Goal: Find specific page/section

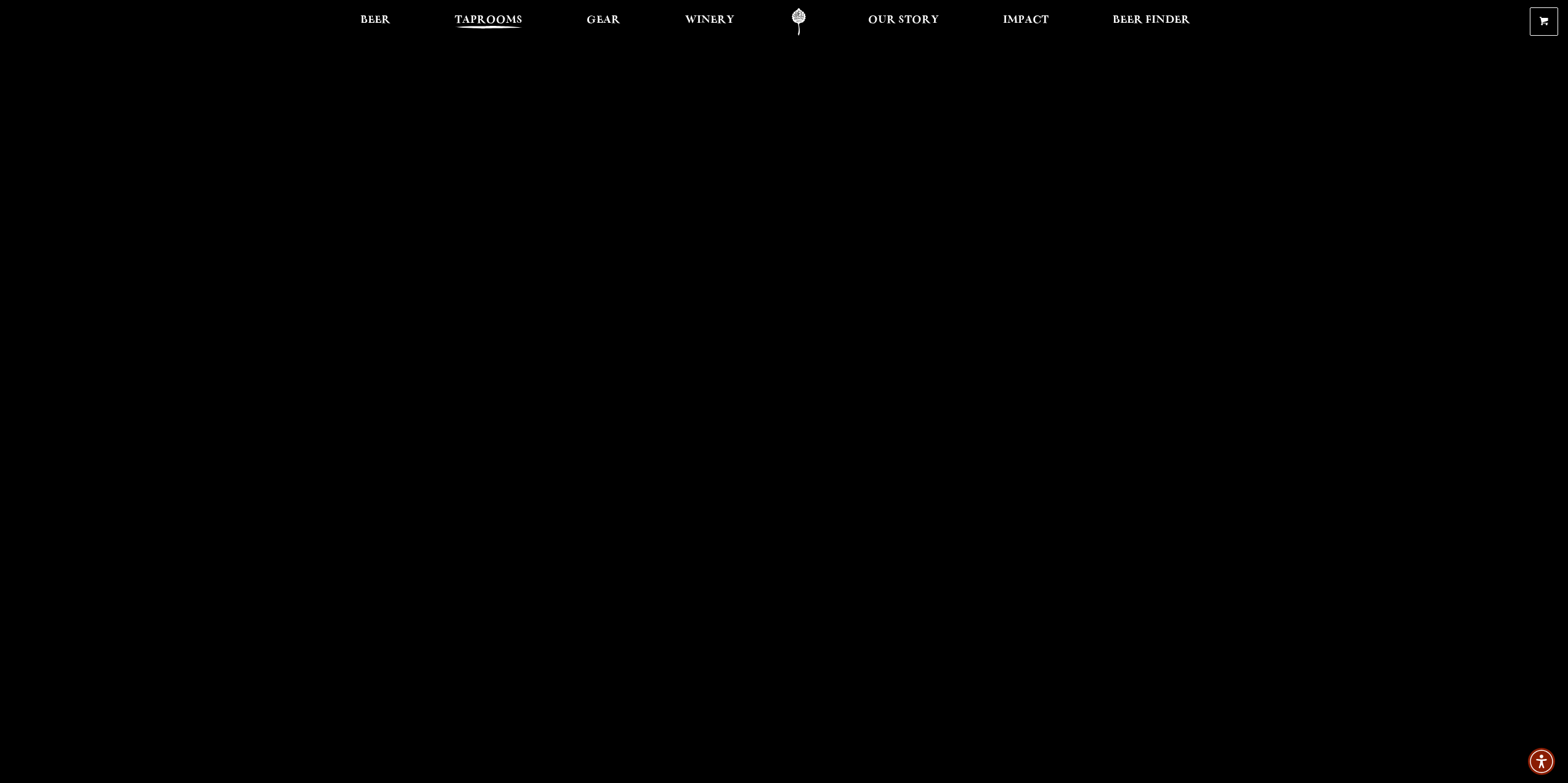
click at [498, 20] on span "Taprooms" at bounding box center [489, 20] width 68 height 10
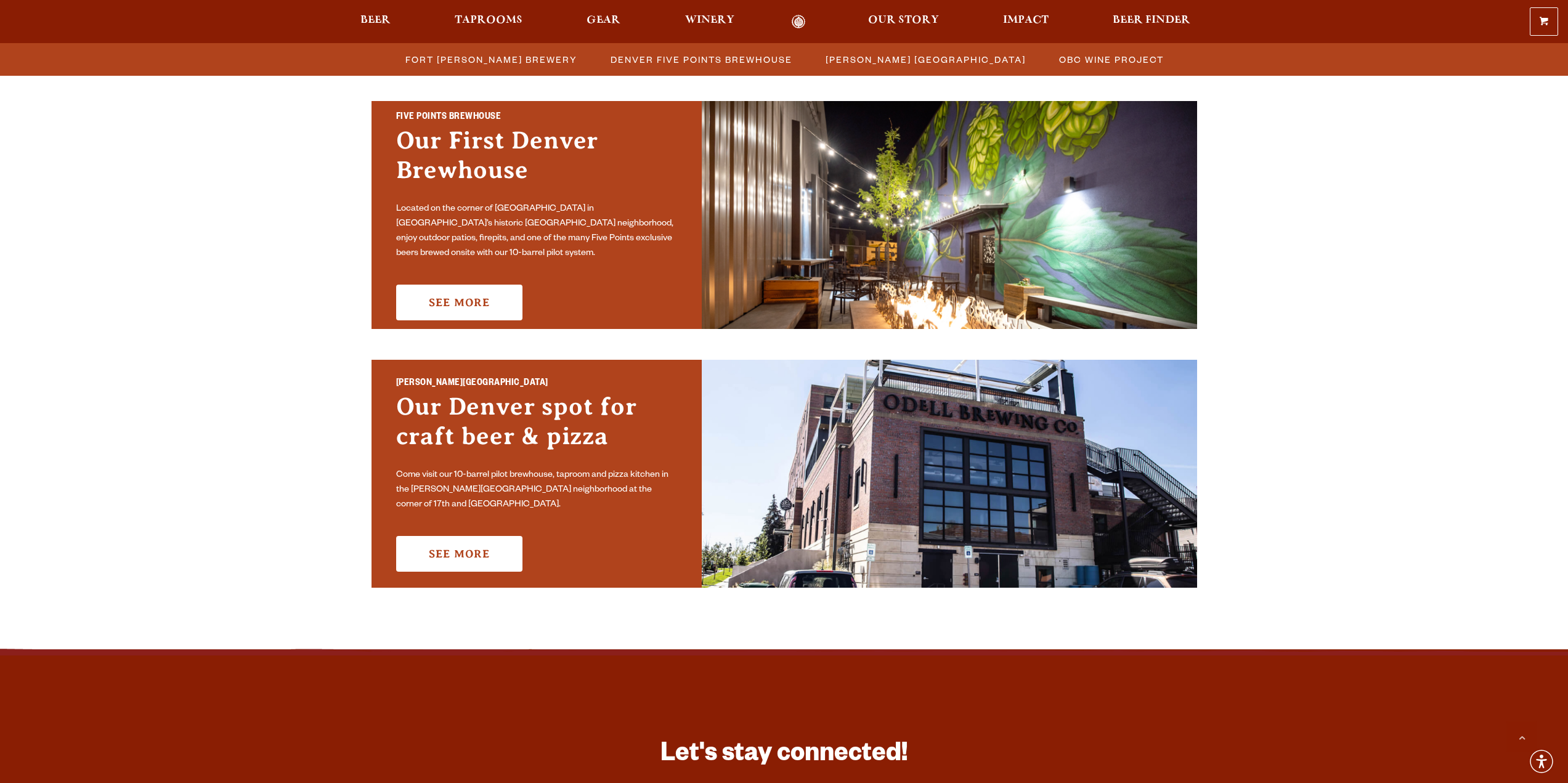
scroll to position [677, 0]
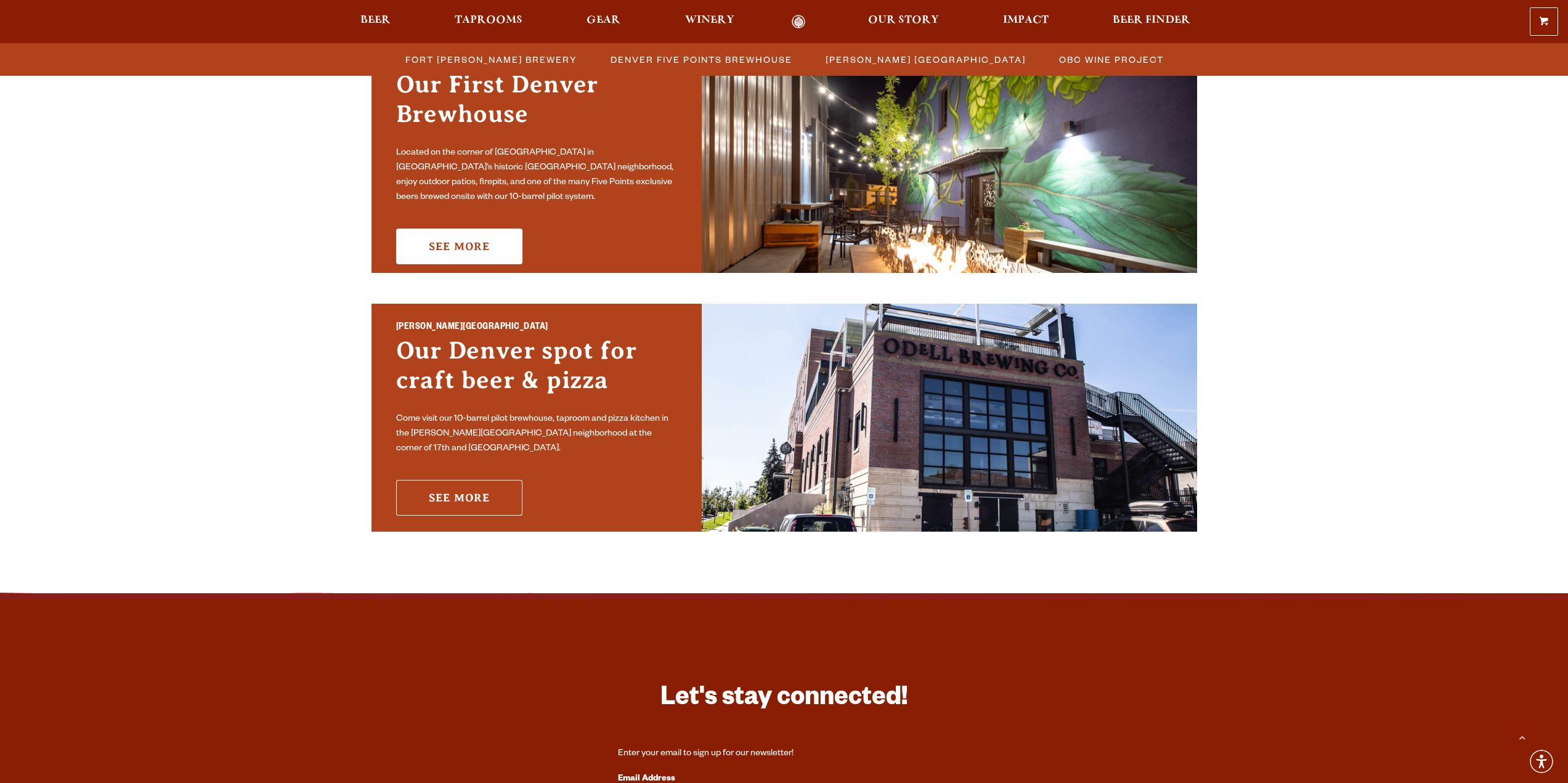
click at [470, 490] on link "See More" at bounding box center [459, 497] width 126 height 36
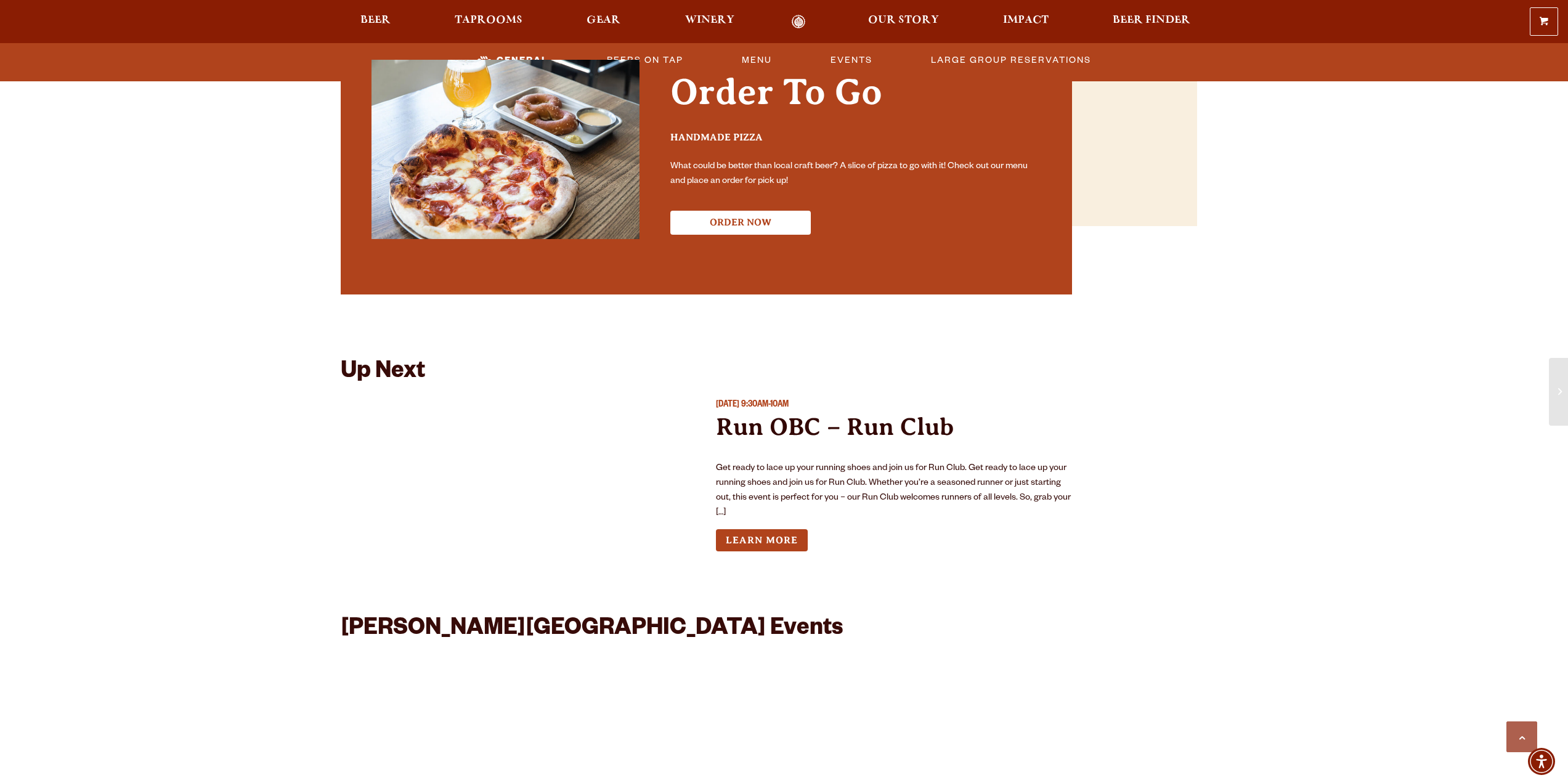
scroll to position [1047, 0]
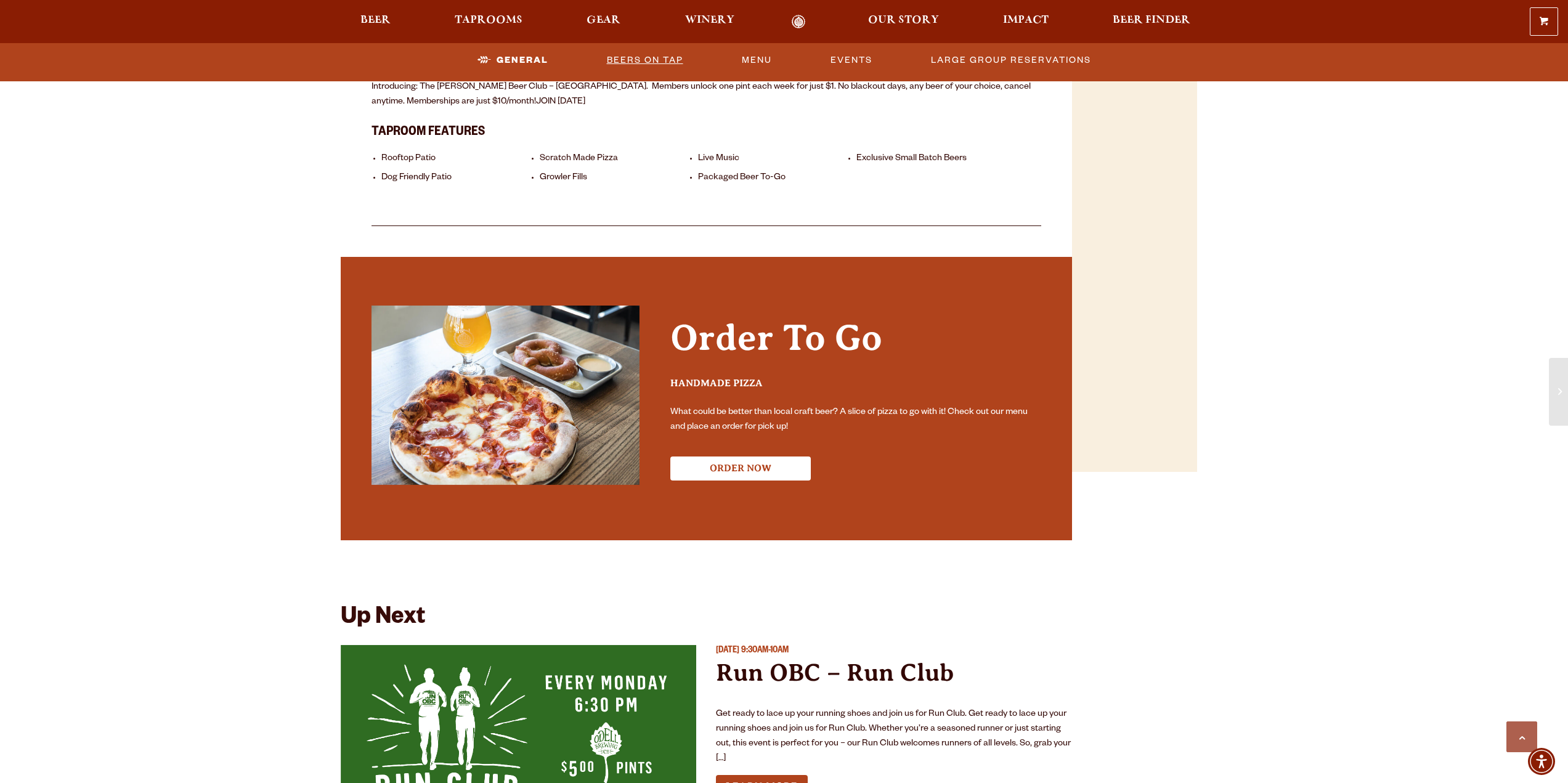
click at [634, 59] on link "Beers On Tap" at bounding box center [645, 60] width 87 height 29
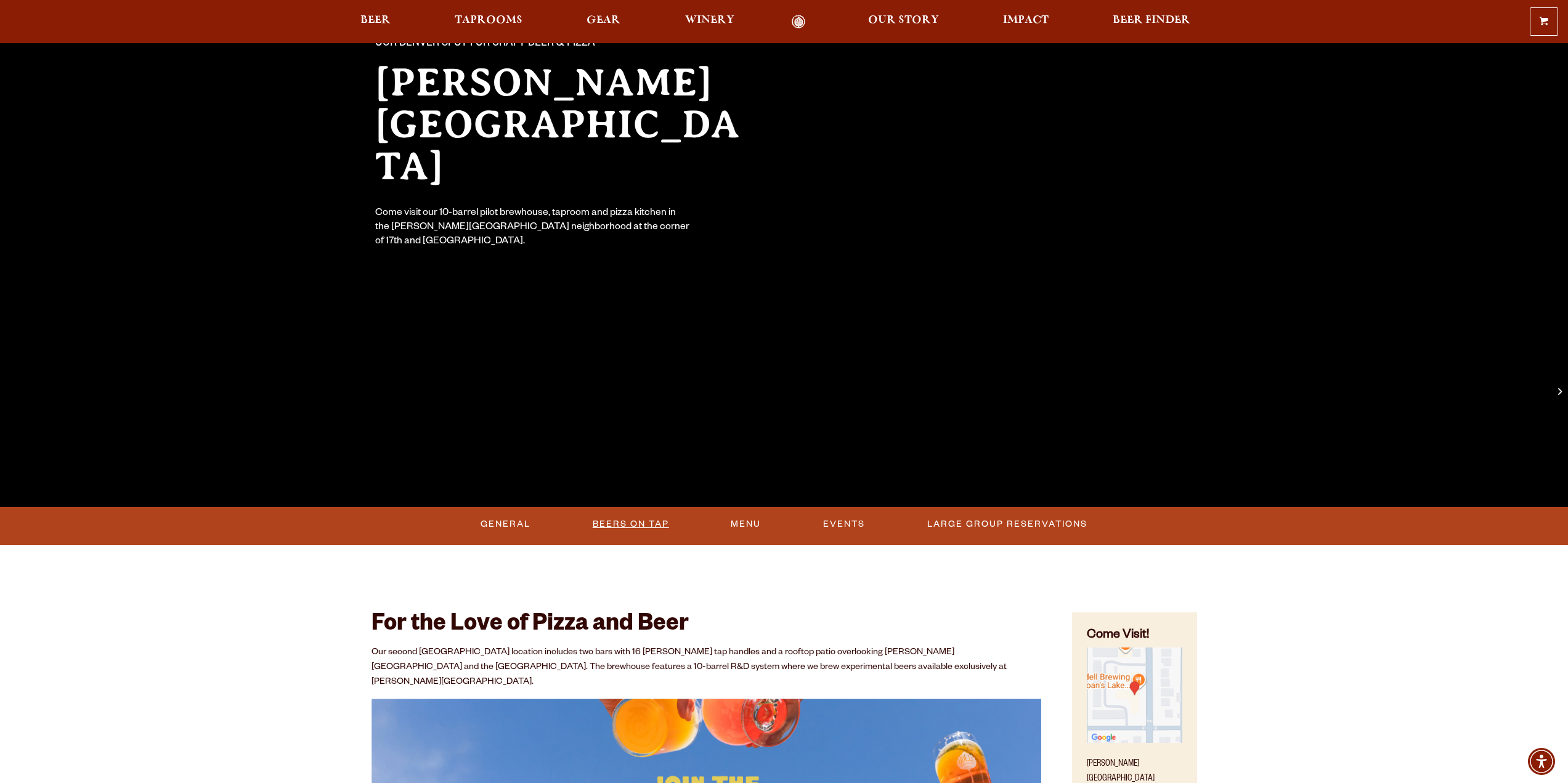
scroll to position [123, 0]
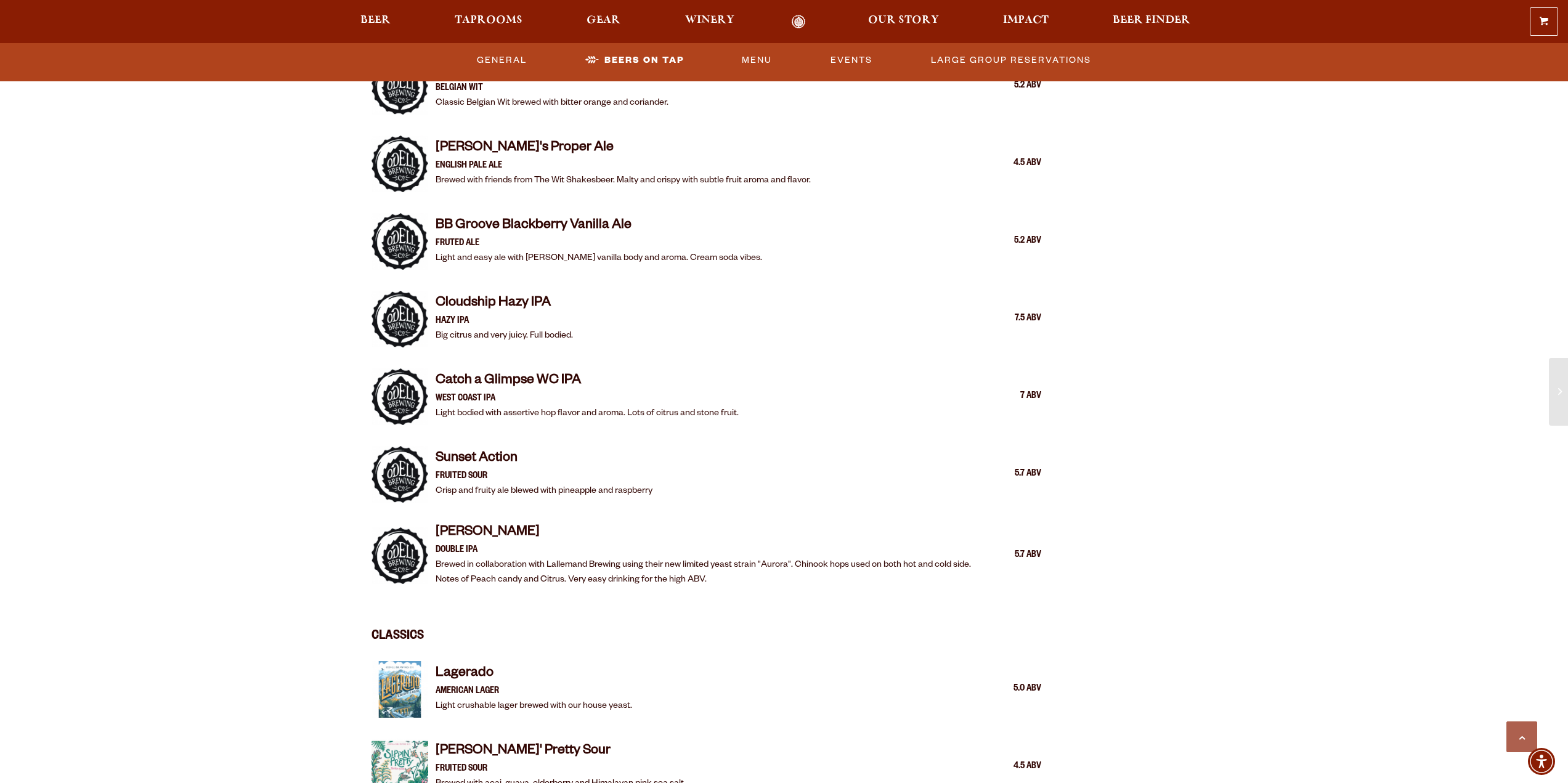
scroll to position [1355, 0]
